Goal: Check status: Check status

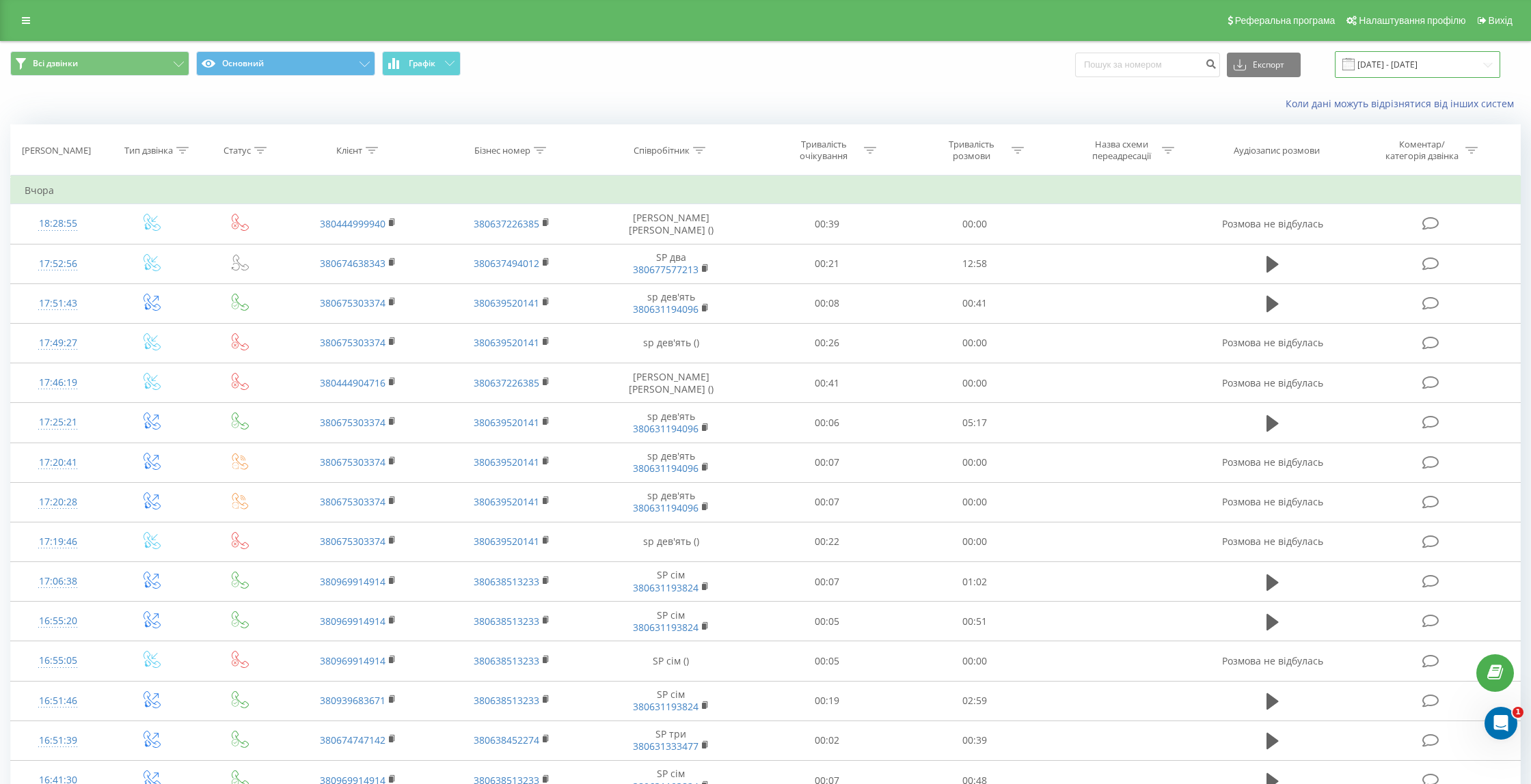
click at [1496, 69] on input "[DATE] - [DATE]" at bounding box center [1417, 64] width 165 height 27
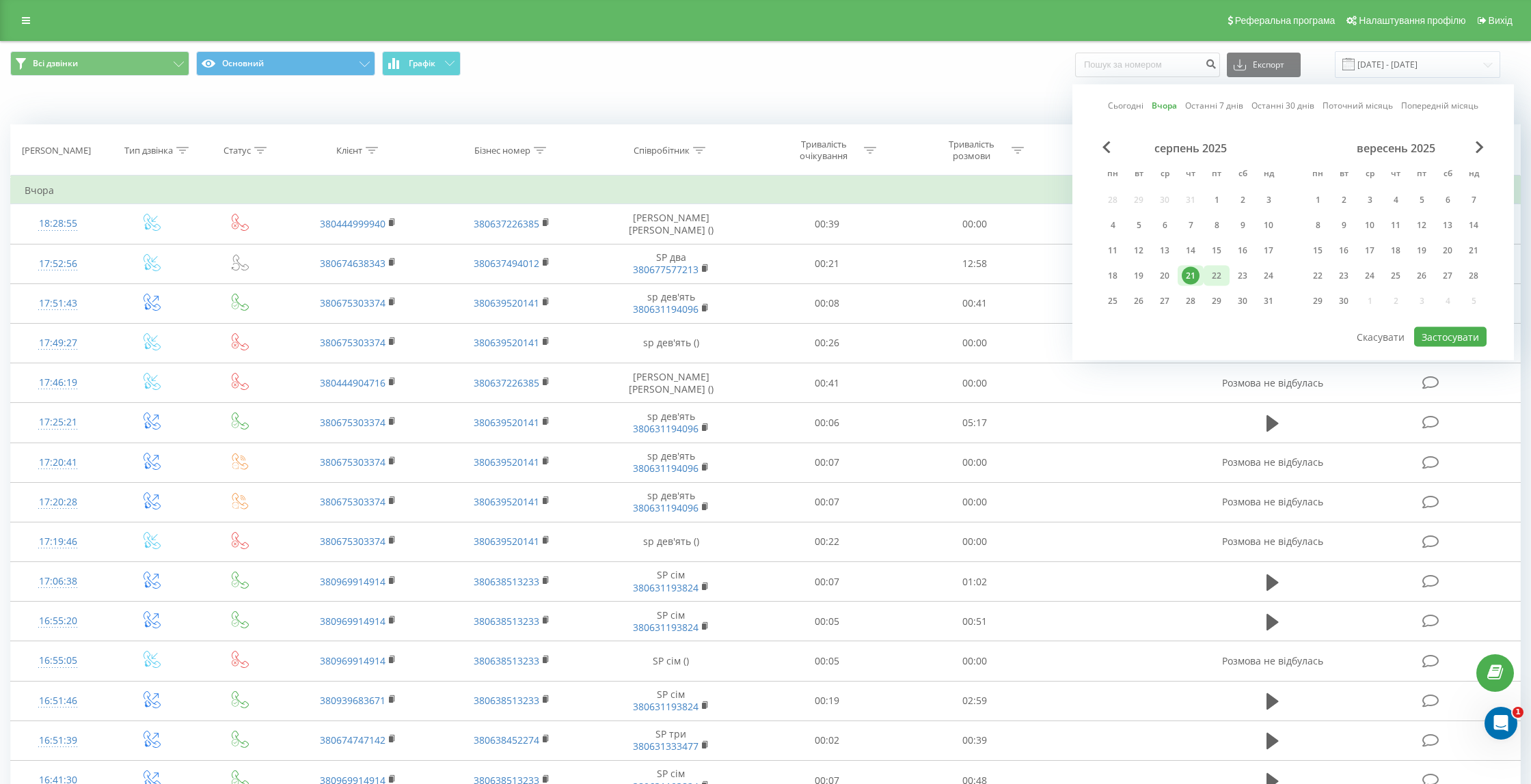
click at [1224, 276] on div "22" at bounding box center [1216, 276] width 18 height 18
click at [1427, 332] on button "Застосувати" at bounding box center [1449, 337] width 72 height 19
type input "[DATE] - [DATE]"
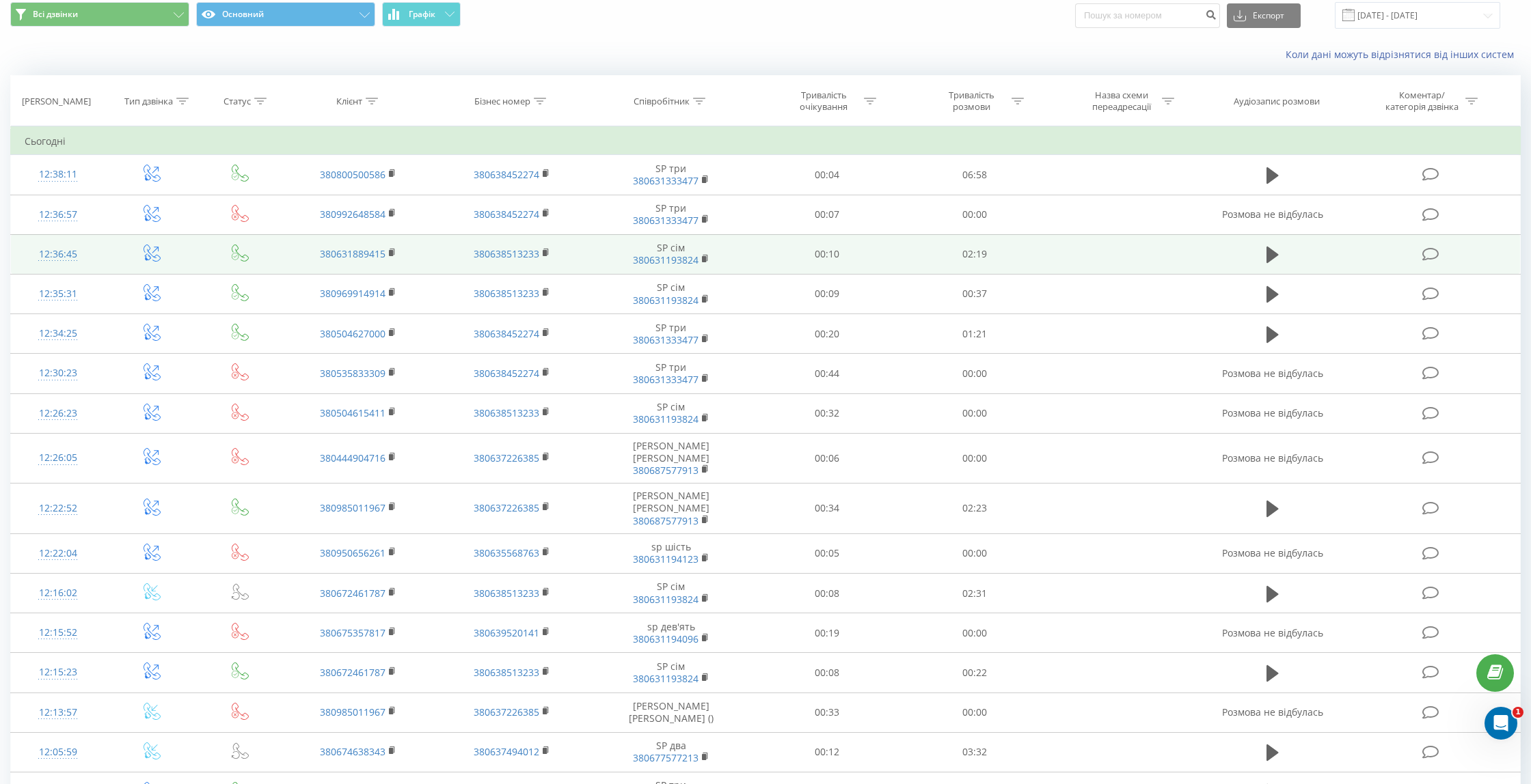
scroll to position [41, 0]
